Goal: Information Seeking & Learning: Find specific fact

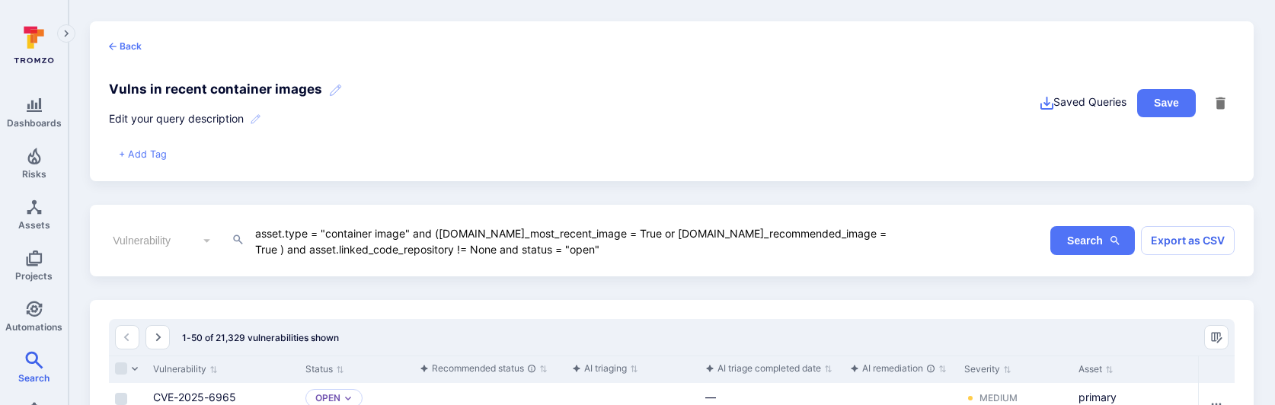
drag, startPoint x: 634, startPoint y: 244, endPoint x: 155, endPoint y: 228, distance: 478.5
click at [155, 228] on div "Vulnerability ​ asset.type = "container image" and (asset.is_most_recent_image …" at bounding box center [502, 240] width 787 height 33
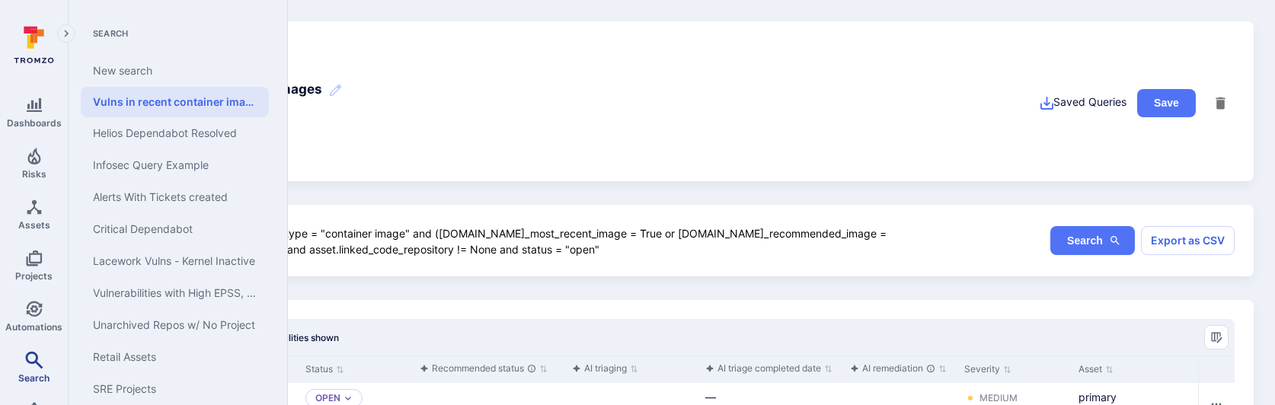
click at [35, 374] on span "Search" at bounding box center [33, 377] width 31 height 11
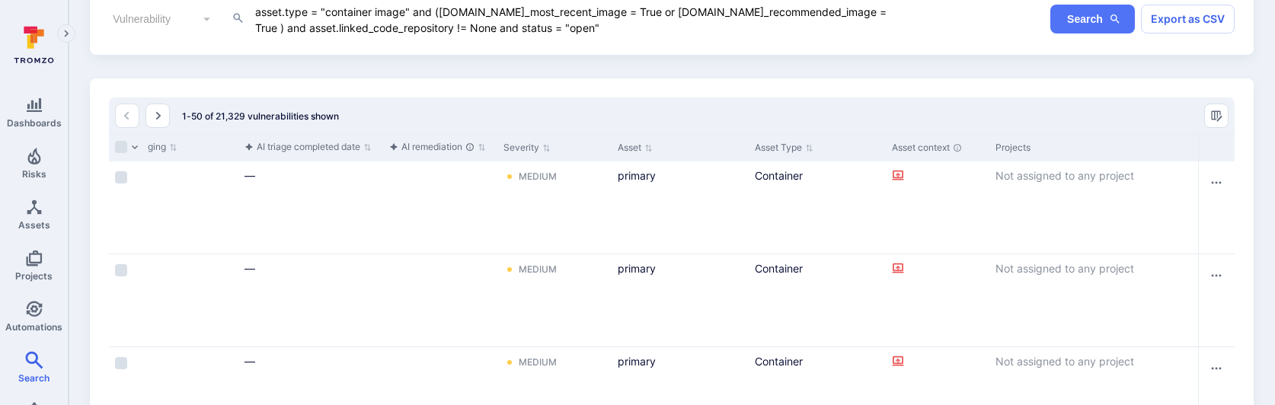
scroll to position [0, 468]
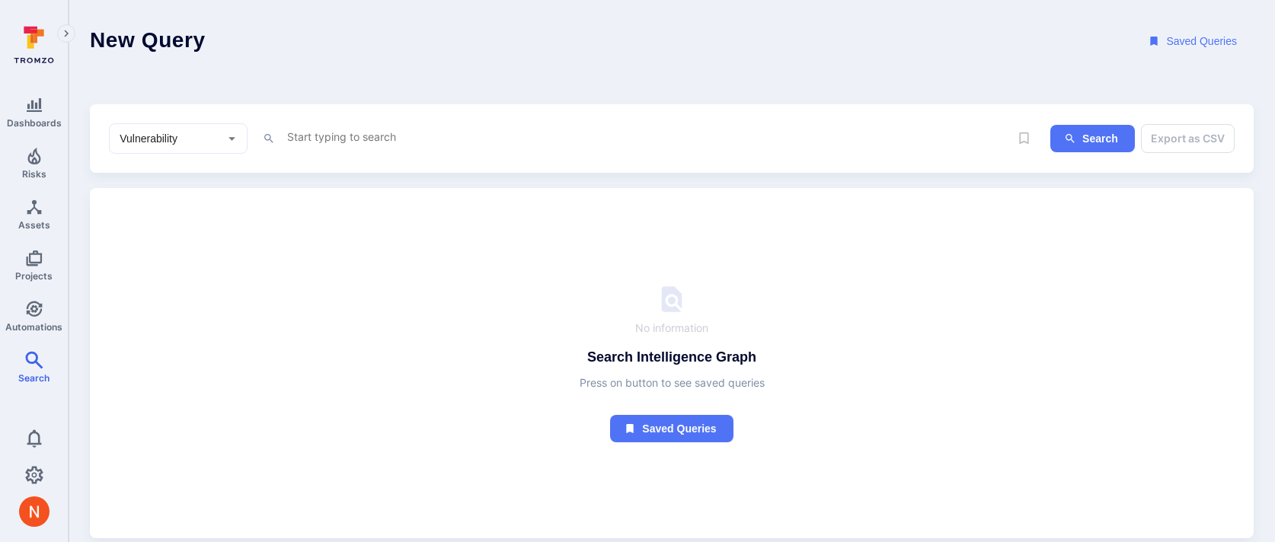
click at [305, 135] on textarea "Intelligence Graph search area" at bounding box center [647, 136] width 723 height 19
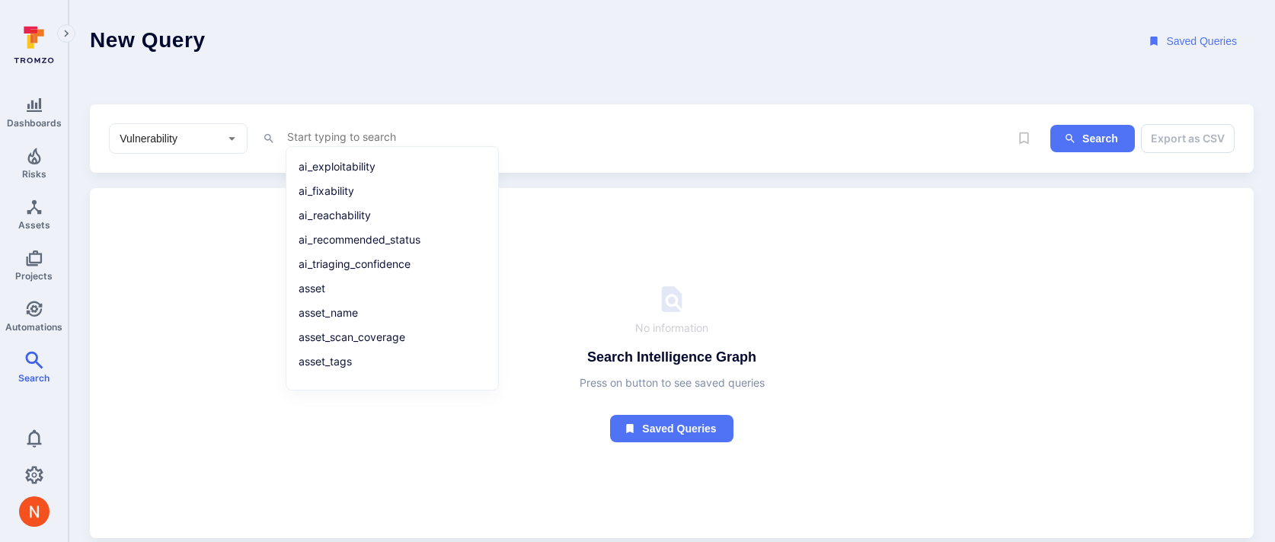
paste textarea "asset.type = "container image" and (asset.is_most_recent_image = True or asset.…"
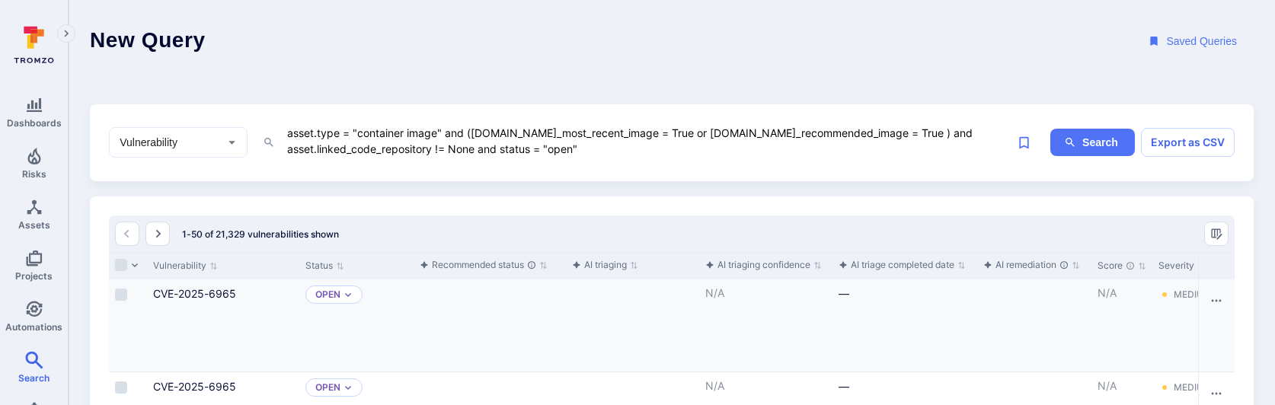
scroll to position [0, 579]
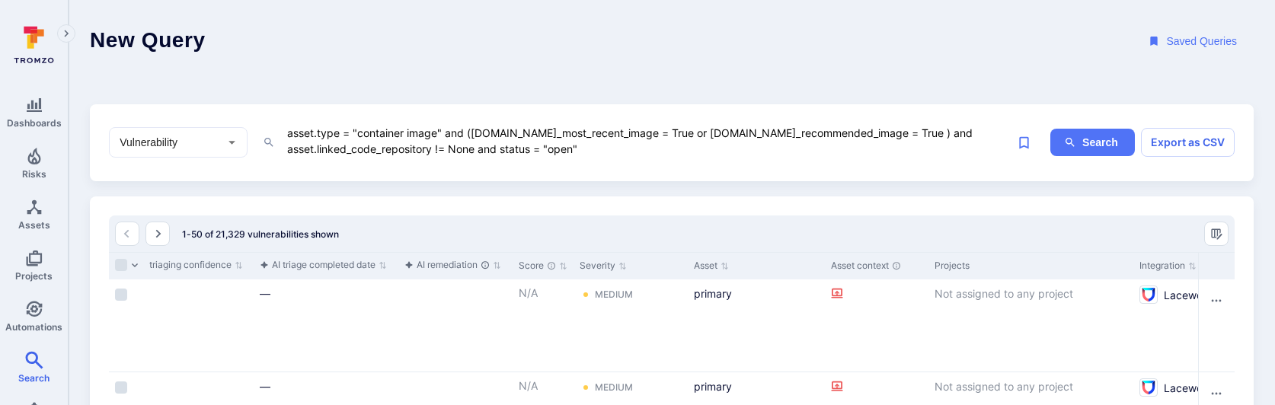
drag, startPoint x: 445, startPoint y: 132, endPoint x: 534, endPoint y: 152, distance: 91.4
click at [534, 152] on textarea "asset.type = "container image" and (asset.is_most_recent_image = True or asset.…" at bounding box center [647, 140] width 723 height 35
click at [498, 150] on textarea "asset.type = "container image" and (asset.is_most_recent_image = True or asset.…" at bounding box center [647, 140] width 723 height 35
drag, startPoint x: 502, startPoint y: 148, endPoint x: 444, endPoint y: 130, distance: 60.7
click at [444, 130] on textarea "asset.type = "container image" and (asset.is_most_recent_image = True or asset.…" at bounding box center [647, 140] width 723 height 35
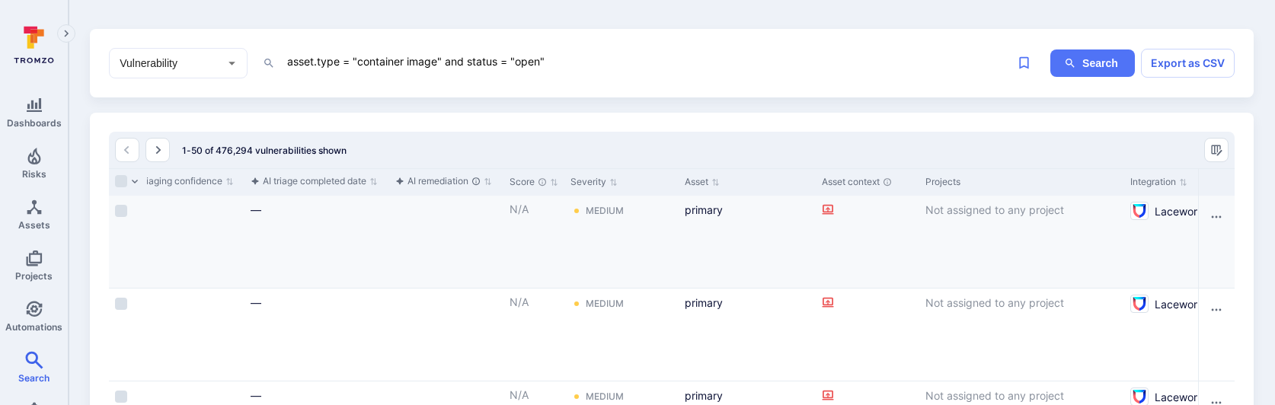
scroll to position [78, 0]
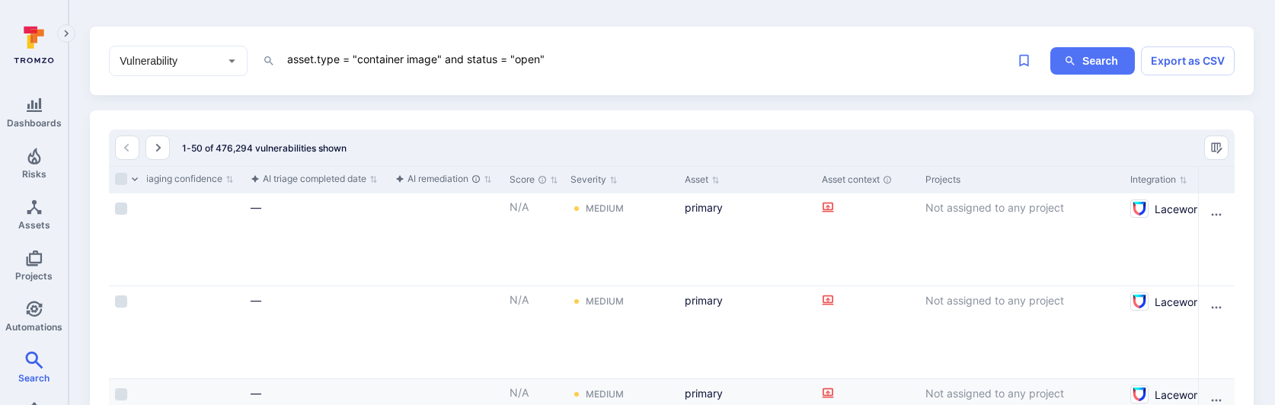
type textarea "asset.type = "container image" and status = "open""
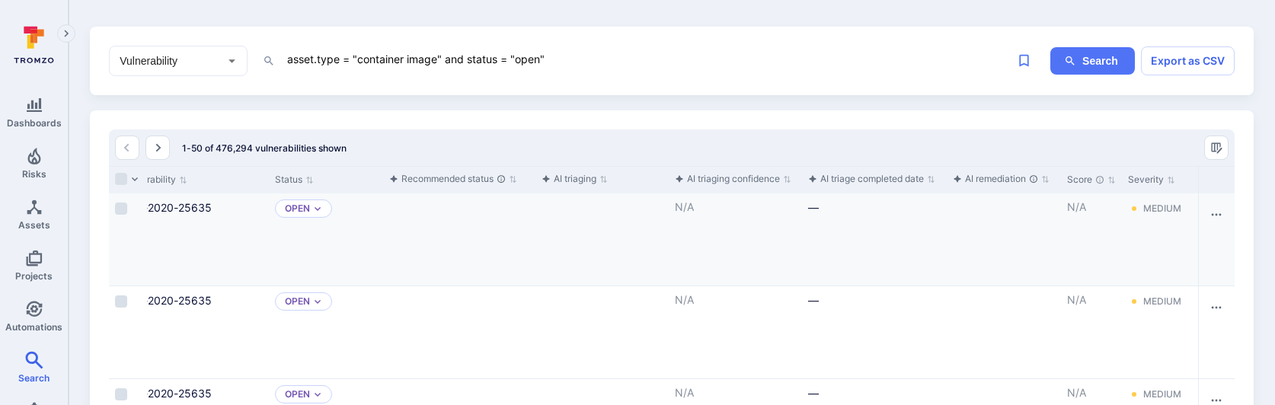
scroll to position [0, 0]
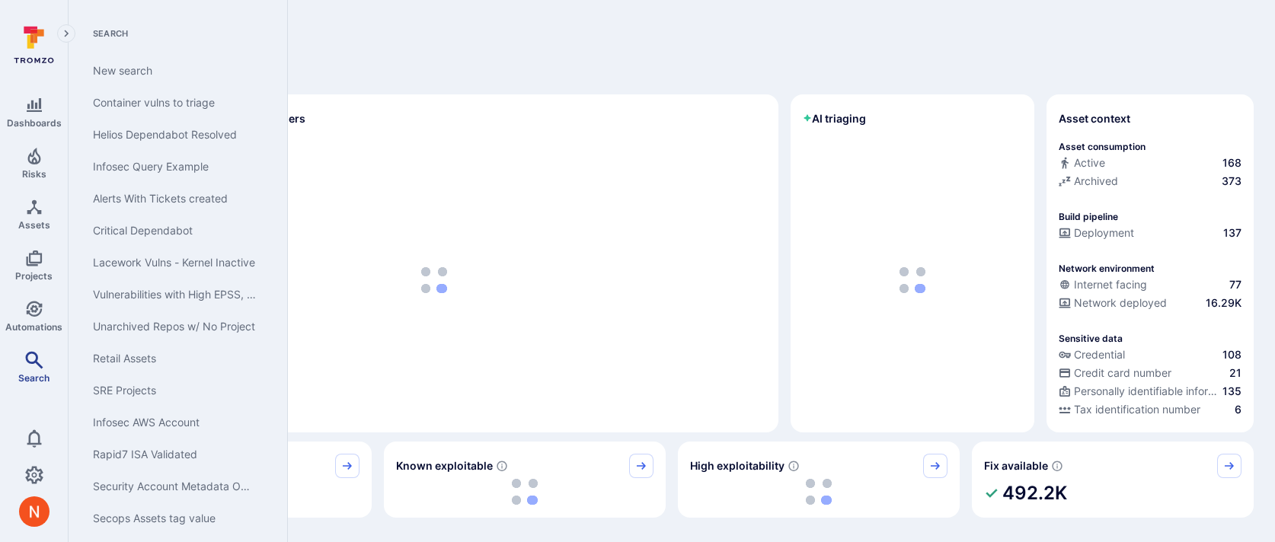
click at [42, 359] on icon "Search" at bounding box center [34, 360] width 18 height 18
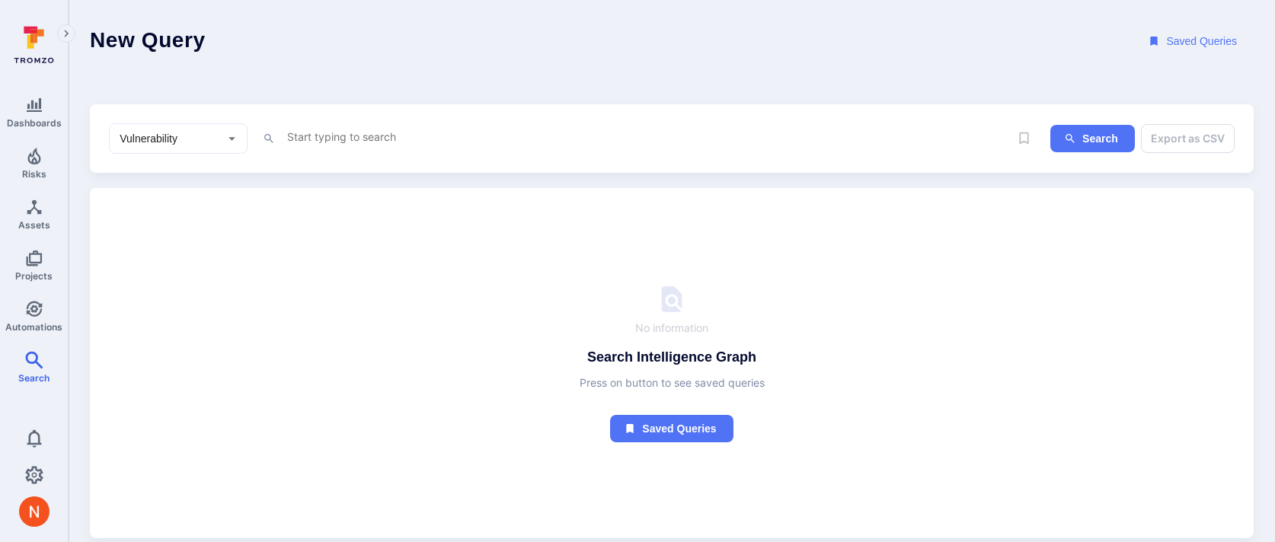
click at [334, 137] on textarea "Intelligence Graph search area" at bounding box center [647, 136] width 723 height 19
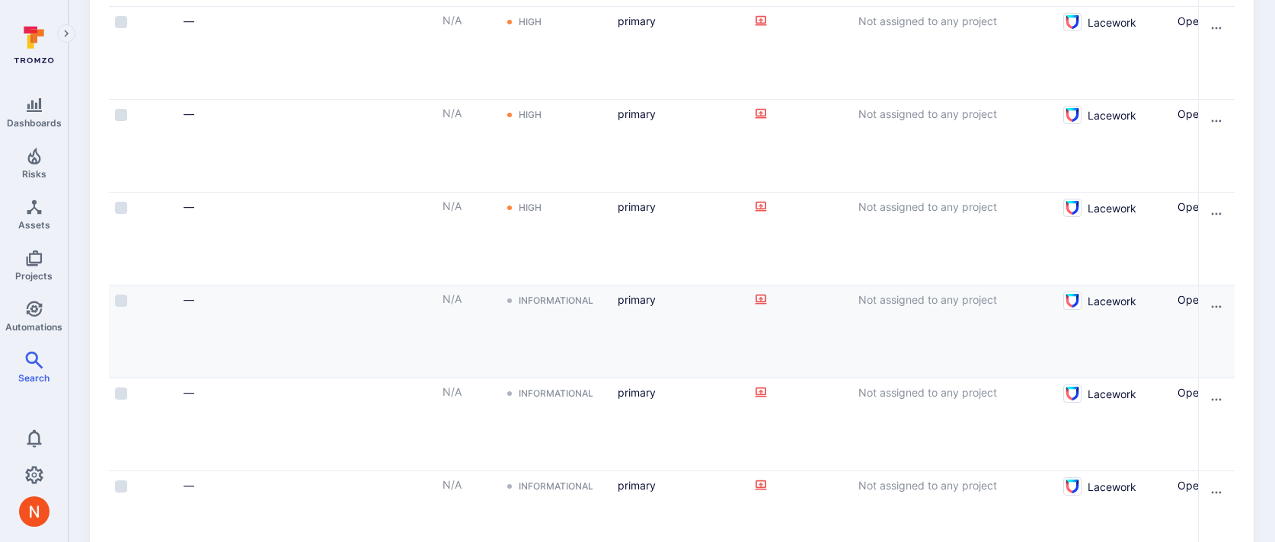
scroll to position [1377, 0]
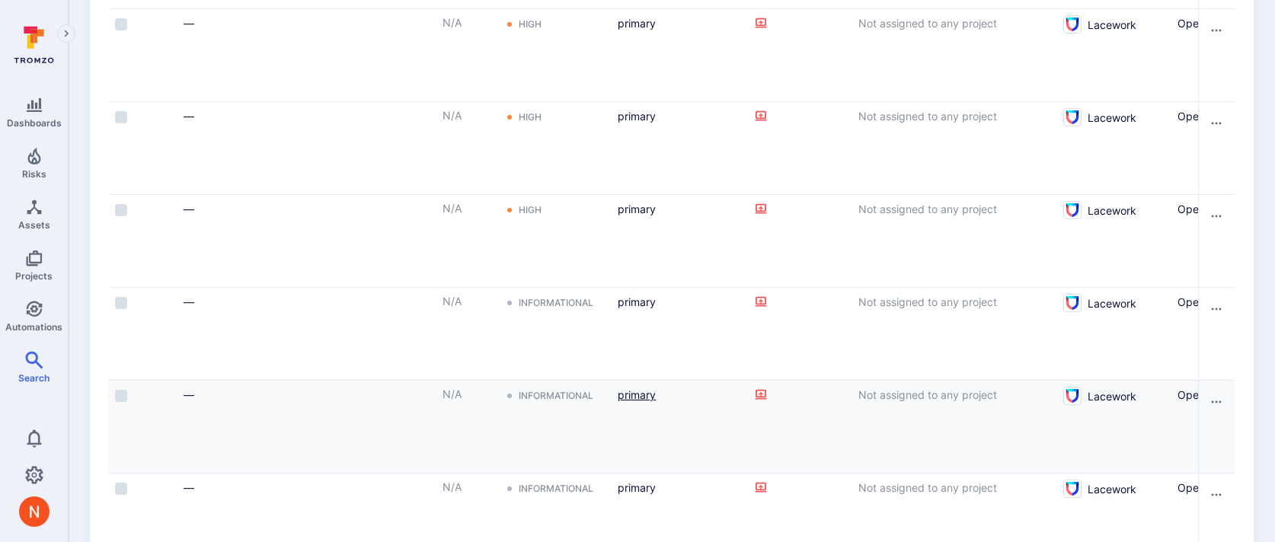
click at [637, 390] on link "primary" at bounding box center [637, 394] width 38 height 13
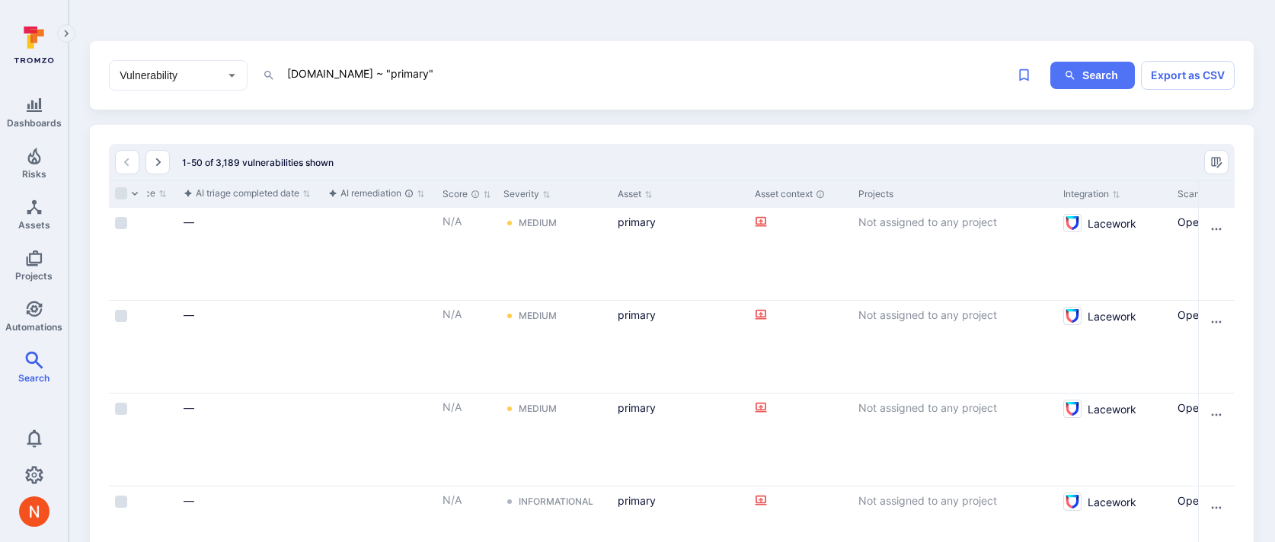
scroll to position [0, 0]
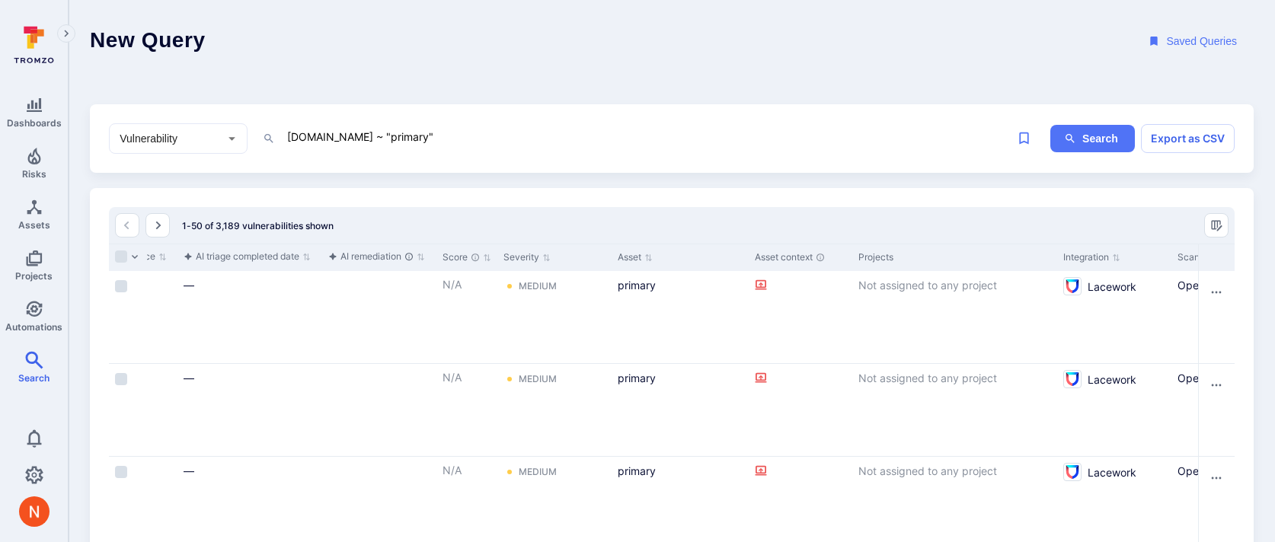
click at [375, 130] on textarea "[DOMAIN_NAME] ~ "primary"" at bounding box center [647, 136] width 723 height 19
paste textarea "wp-terraform:v0.0.4"
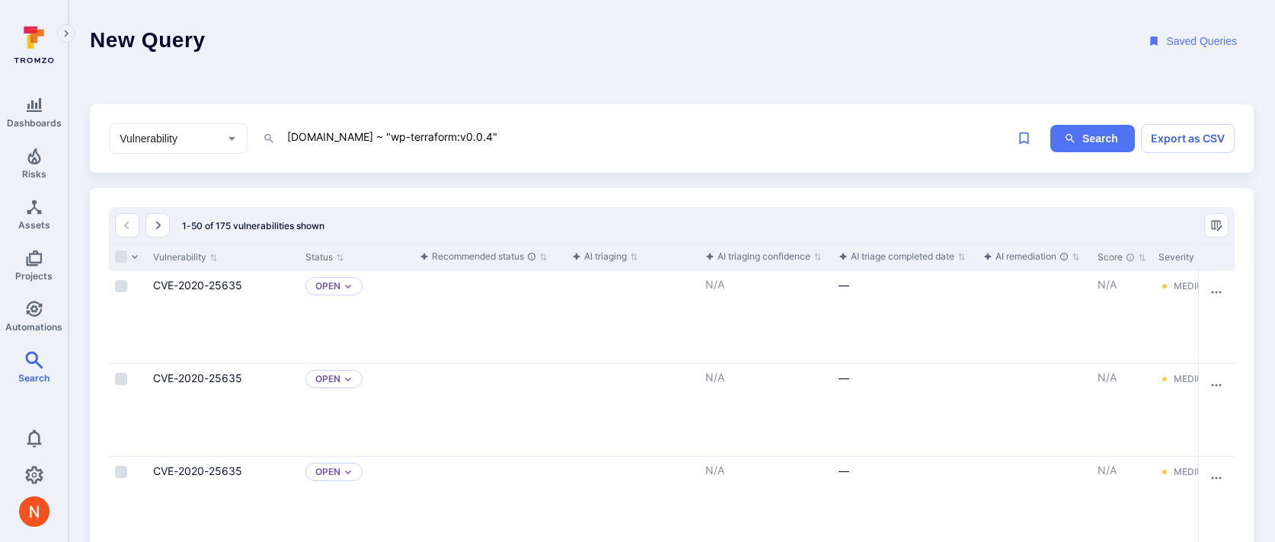
click at [316, 133] on textarea "[DOMAIN_NAME] ~ "wp-terraform:v0.0.4"" at bounding box center [647, 136] width 723 height 19
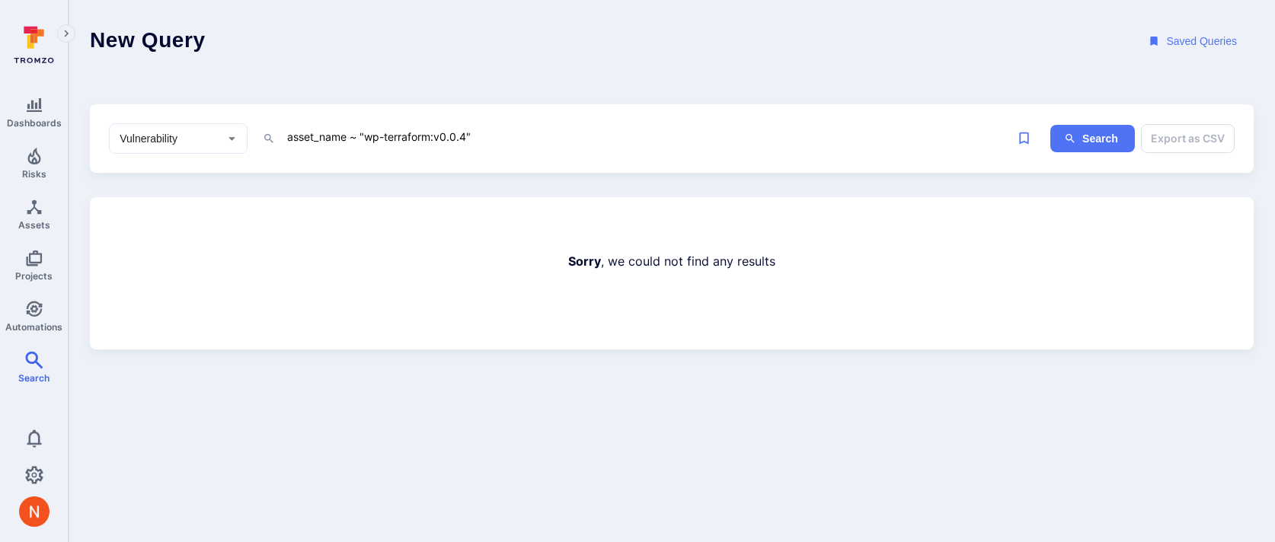
type textarea "asset_name ~ "wp-terraform:v0.0.4""
click at [339, 187] on div "New Query Saved Queries Vulnerability ​ asset_name ~ "wp-terraform:v0.0.4" x Se…" at bounding box center [672, 175] width 1164 height 350
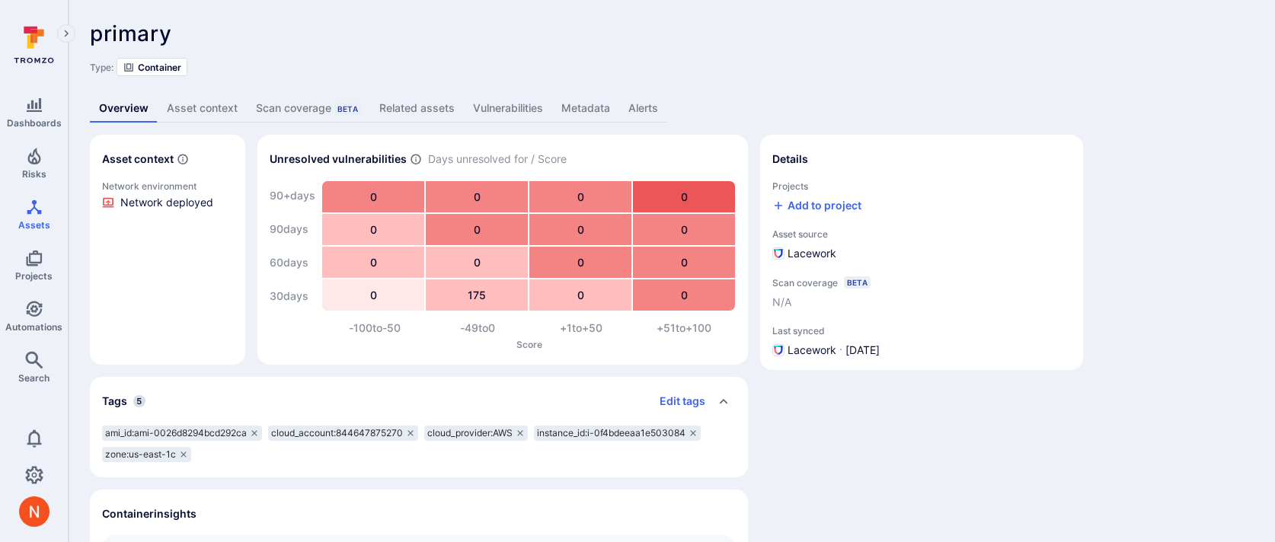
click at [429, 107] on link "Related assets" at bounding box center [417, 108] width 94 height 28
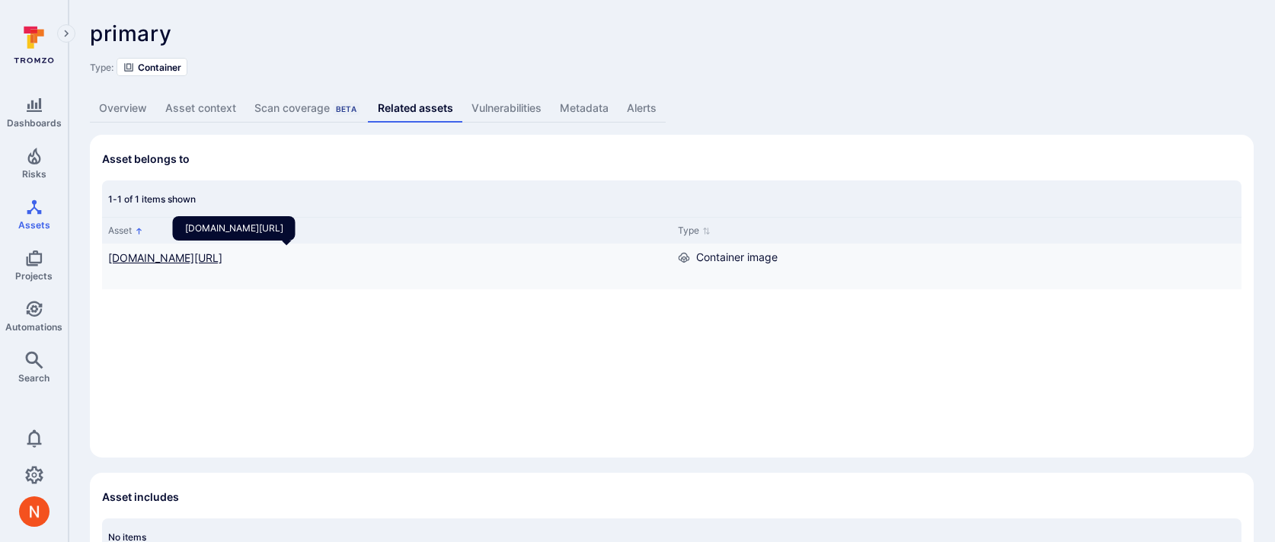
drag, startPoint x: 484, startPoint y: 255, endPoint x: 366, endPoint y: 256, distance: 118.0
click at [366, 256] on div "844647875270.dkr.ecr.us-east-1.amazonaws.com/wp-terraform:v0.0.4" at bounding box center [386, 258] width 557 height 16
copy link "wp-terraform:v0.0.4"
